Goal: Navigation & Orientation: Find specific page/section

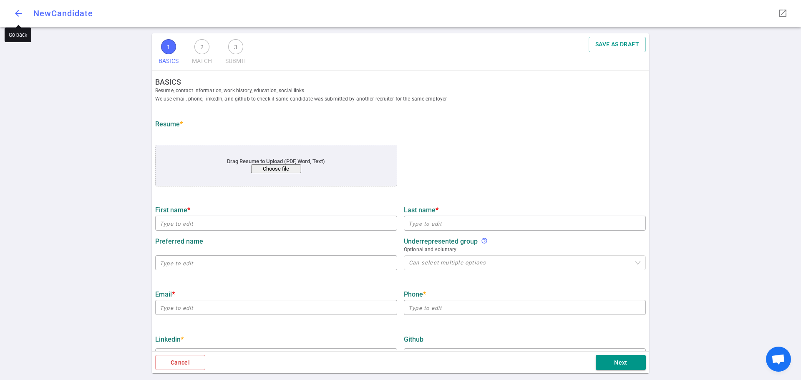
click at [15, 13] on span "arrow_back" at bounding box center [18, 13] width 10 height 10
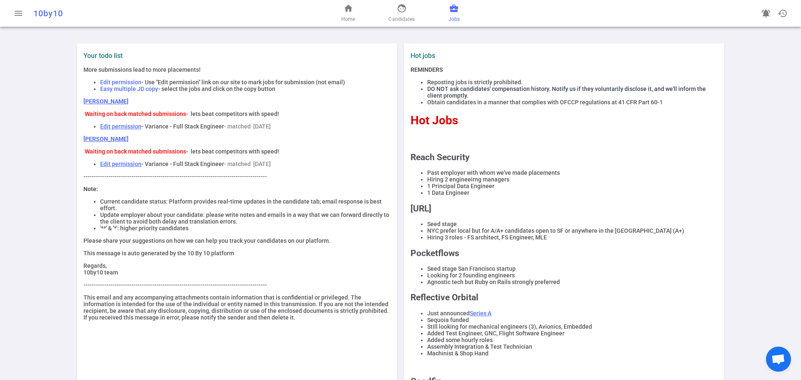
click at [458, 8] on span "business_center" at bounding box center [454, 8] width 10 height 10
